Goal: Task Accomplishment & Management: Manage account settings

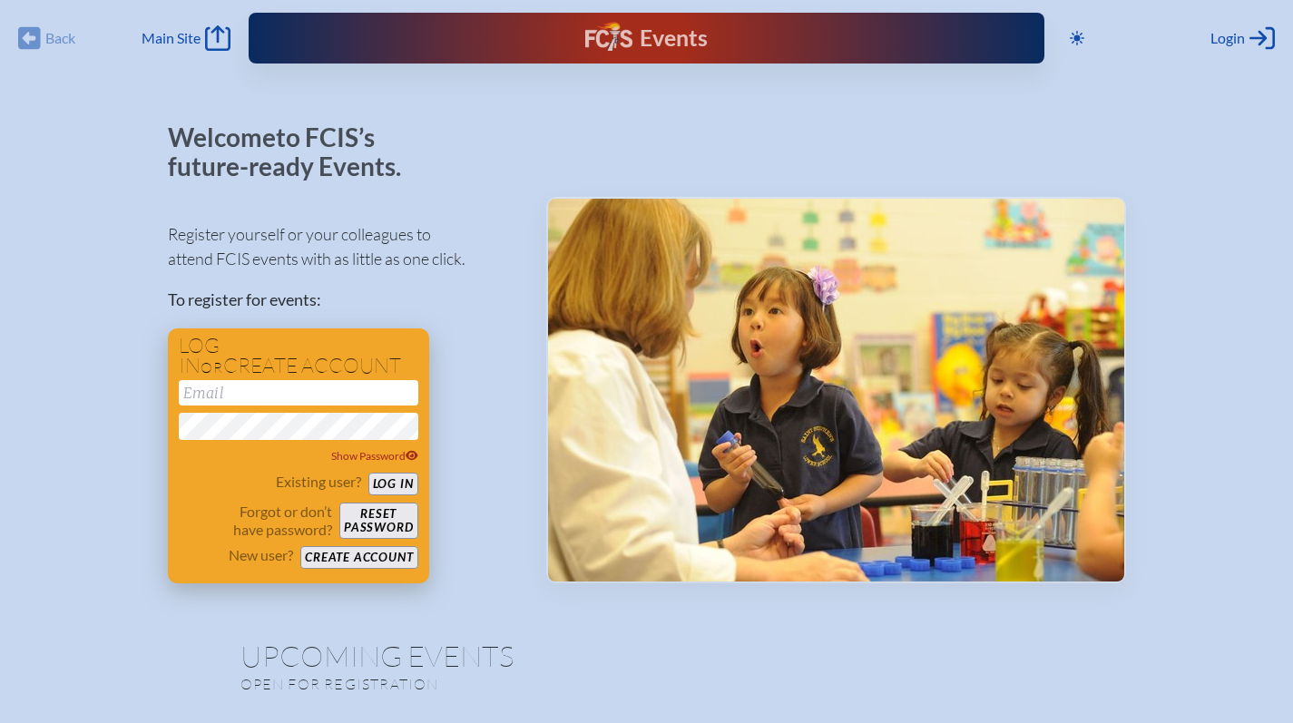
type input "[EMAIL_ADDRESS][DOMAIN_NAME]"
click at [399, 486] on button "Log in" at bounding box center [393, 484] width 50 height 23
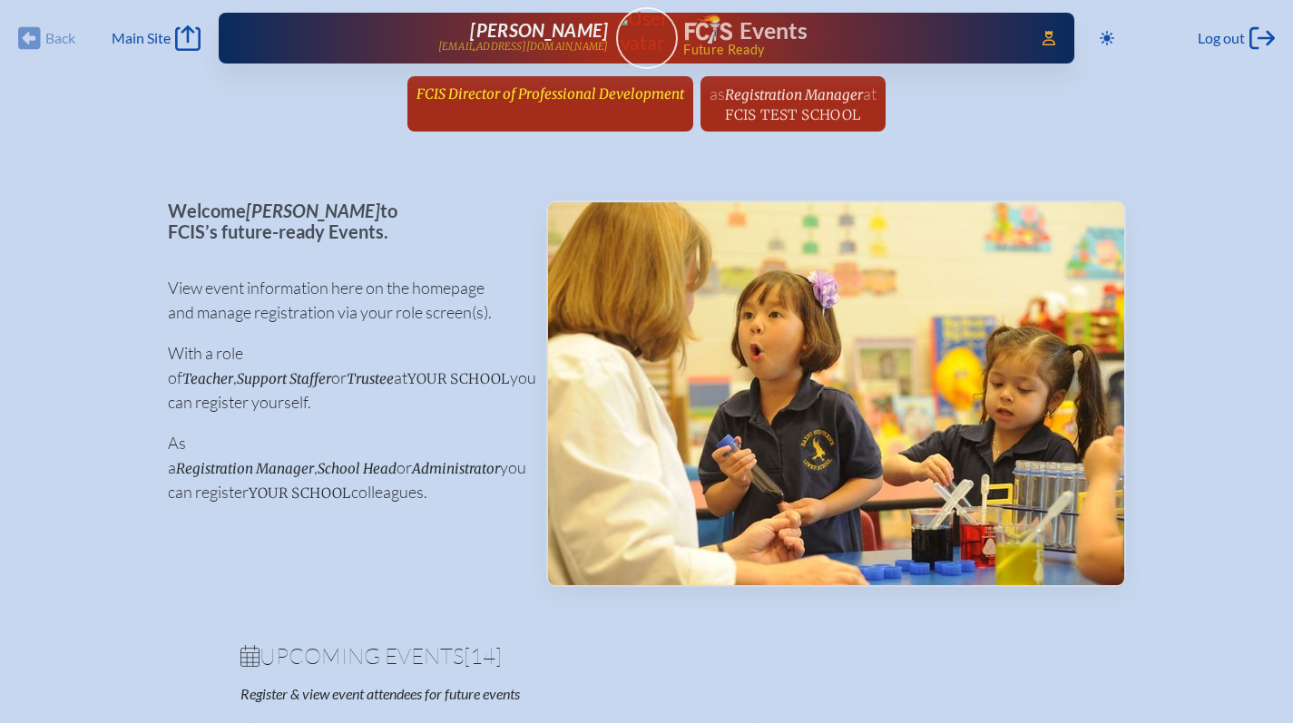
click at [501, 106] on link "FCIS Director of Professional Development since December 1st, 2018" at bounding box center [550, 93] width 282 height 34
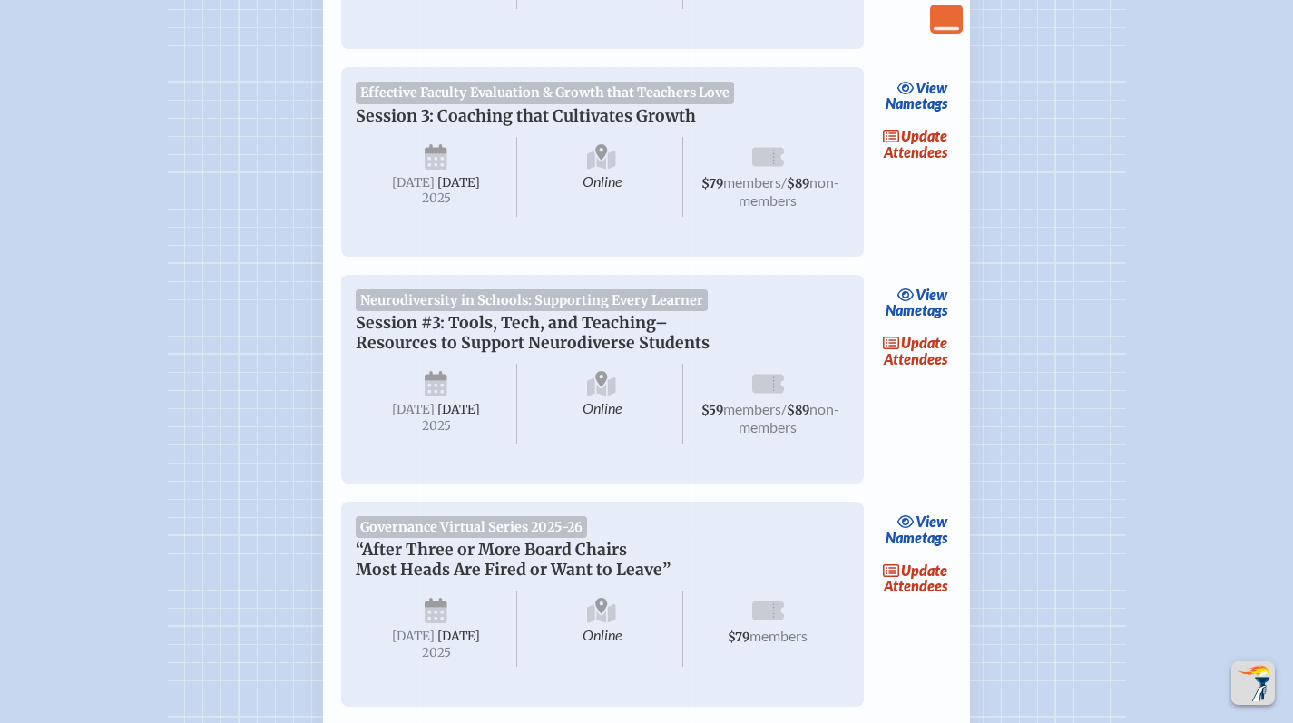
scroll to position [1432, 0]
click at [918, 371] on link "update Attendees" at bounding box center [916, 350] width 74 height 42
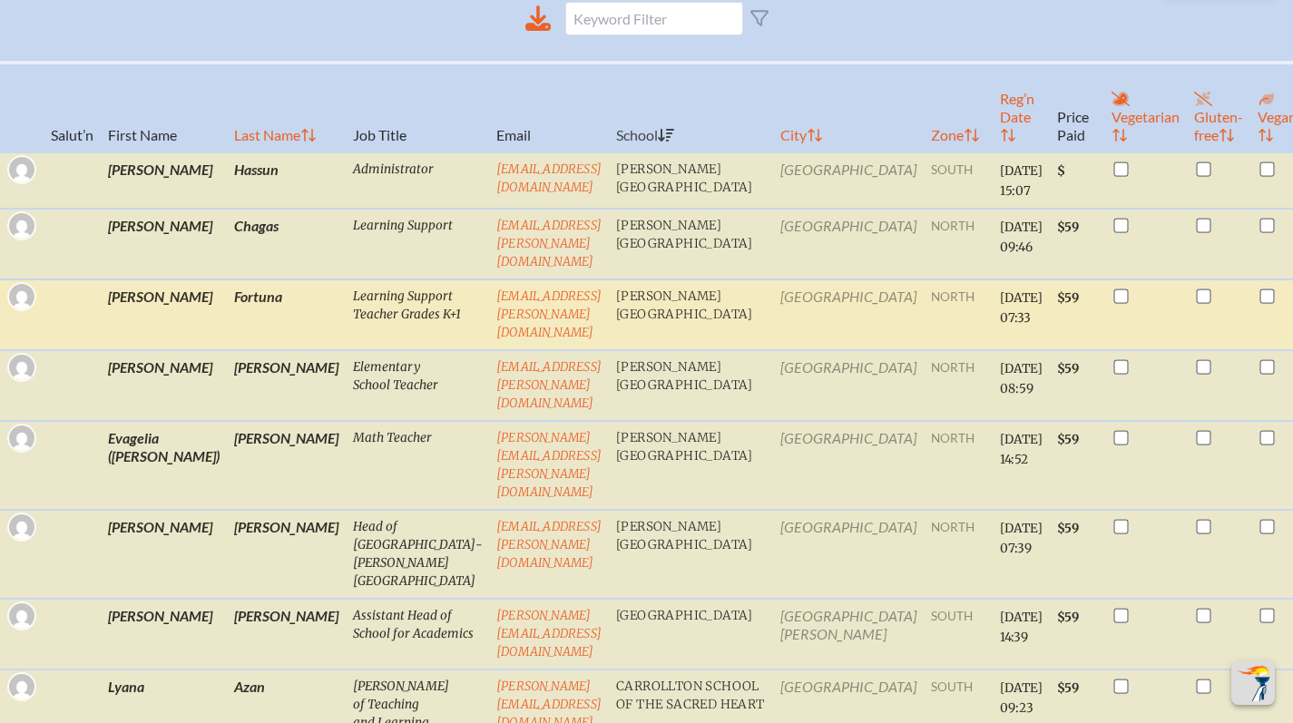
scroll to position [597, 0]
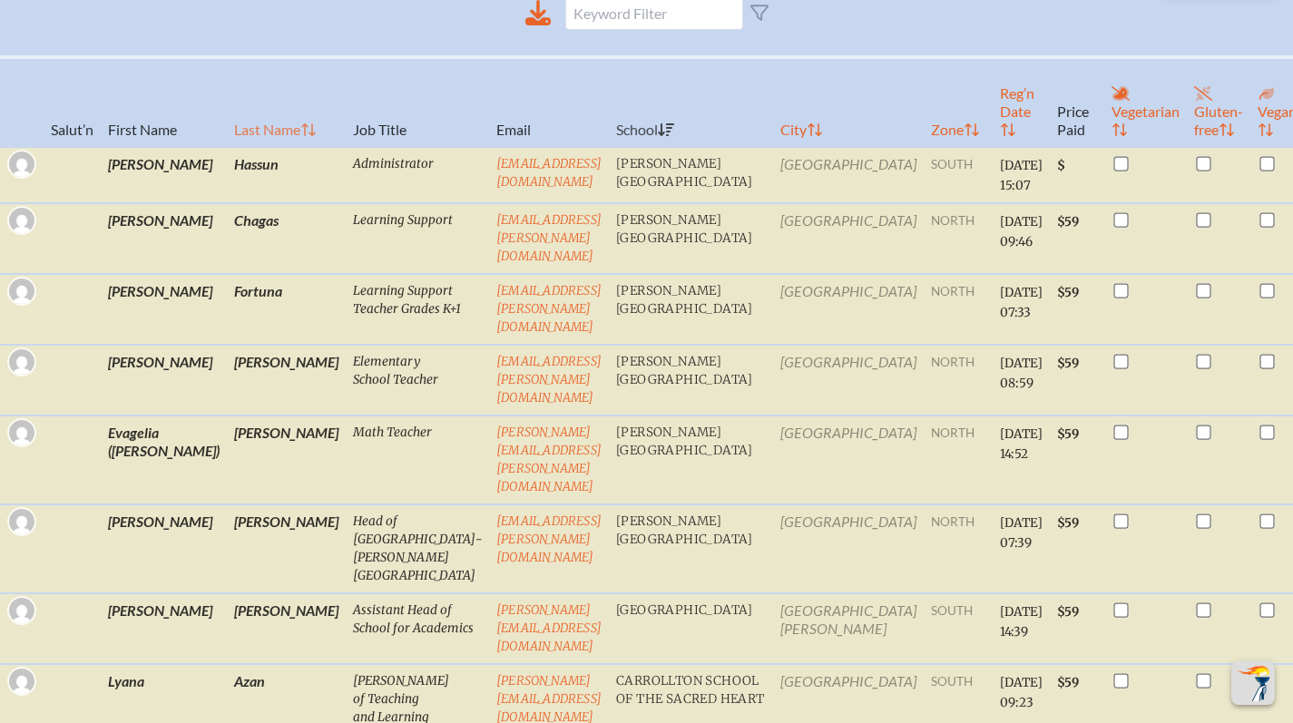
click at [227, 147] on th "Last Name" at bounding box center [286, 102] width 119 height 90
checkbox input "true"
checkbox input "false"
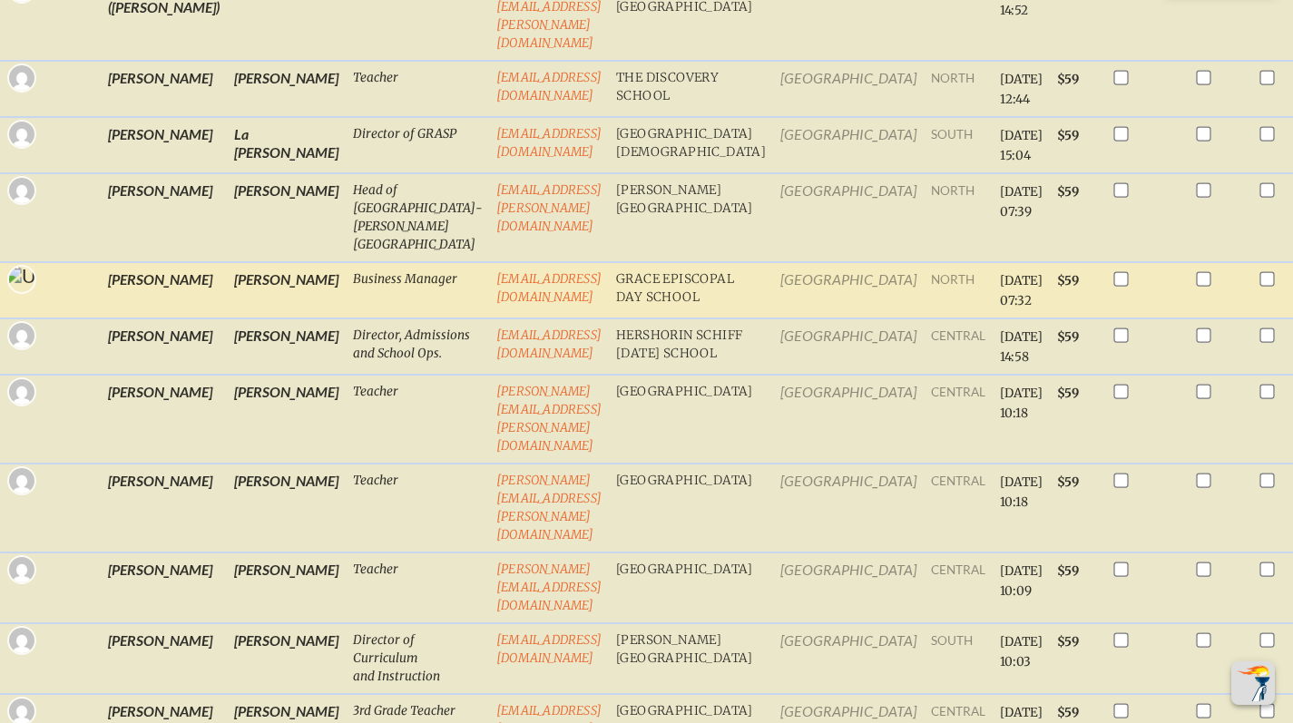
scroll to position [2833, 0]
